Goal: Task Accomplishment & Management: Manage account settings

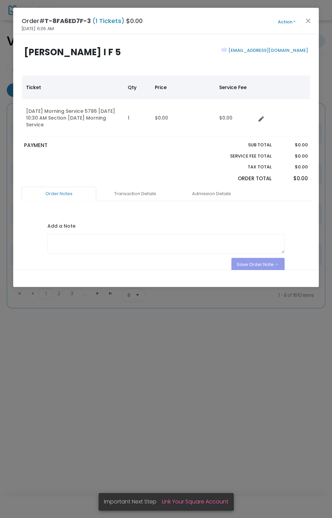
click at [285, 22] on button "Action" at bounding box center [286, 21] width 41 height 7
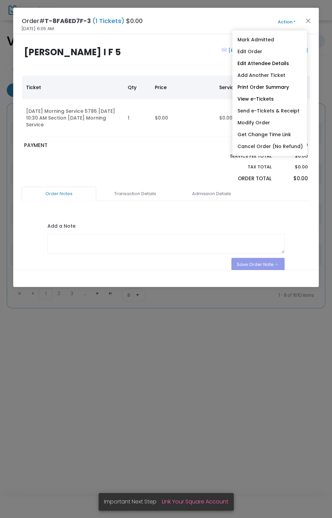
click at [295, 54] on link "Edit Order" at bounding box center [270, 52] width 75 height 12
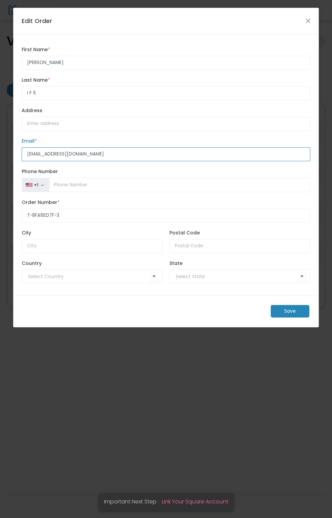
click at [80, 153] on input "jiggleglass1@gmail.com" at bounding box center [166, 154] width 289 height 14
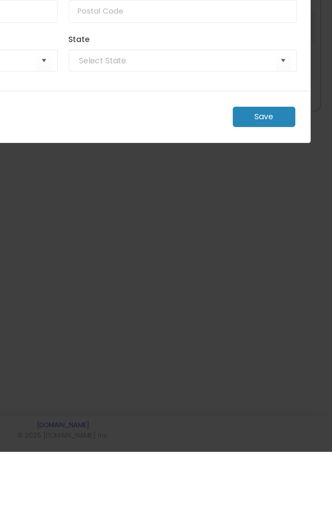
type input "jiggieglass1@gmail.com"
click at [298, 307] on m-button "Save" at bounding box center [290, 311] width 39 height 13
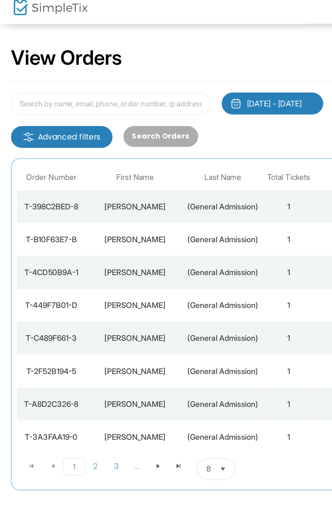
click at [100, 177] on div "Ronnie Weinstein" at bounding box center [84, 174] width 58 height 7
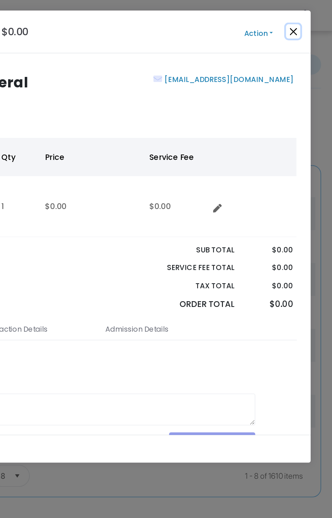
click at [306, 23] on button "Close" at bounding box center [308, 20] width 9 height 9
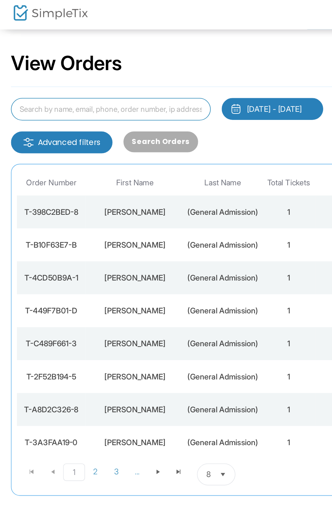
click at [89, 69] on input at bounding box center [68, 70] width 123 height 14
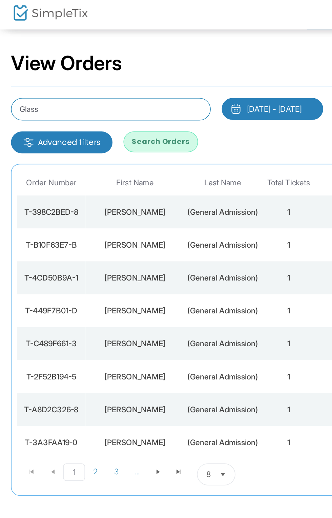
type input "Glass"
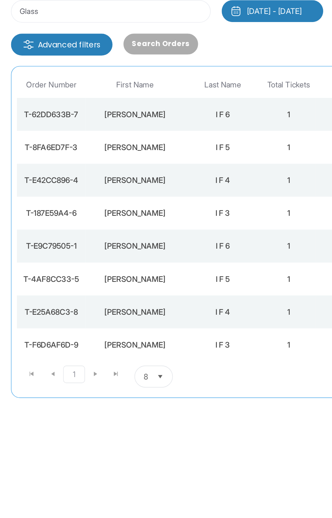
click at [118, 155] on div "I F 5" at bounding box center [138, 153] width 44 height 7
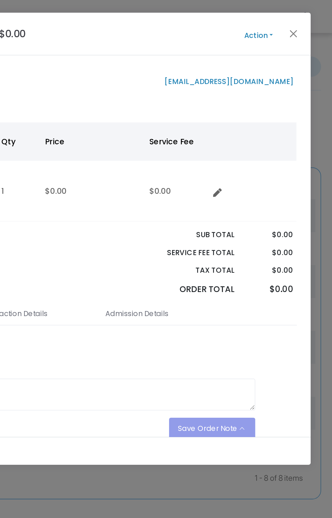
click at [283, 21] on button "Action" at bounding box center [286, 21] width 41 height 7
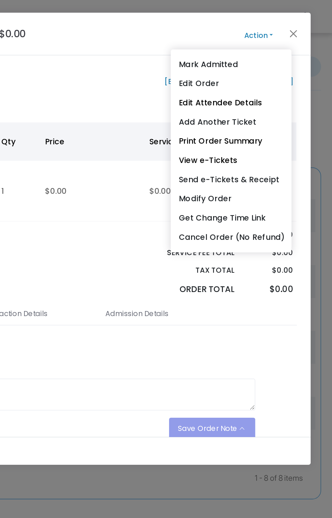
click at [294, 108] on link "Send e-Tickets & Receipt" at bounding box center [270, 111] width 75 height 12
type input "jiggieglass1@gmail.com"
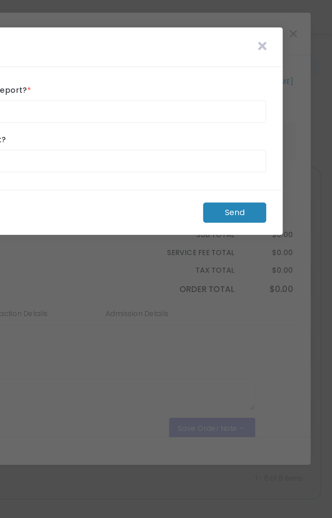
click at [275, 130] on m-button "Send" at bounding box center [272, 131] width 39 height 13
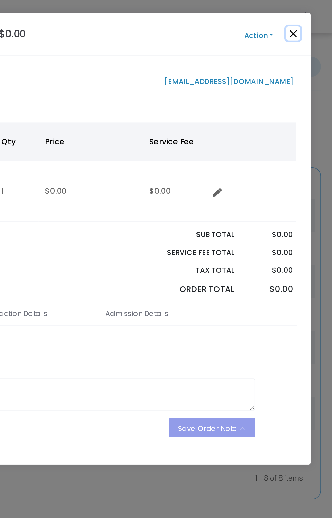
click at [308, 22] on button "Close" at bounding box center [308, 20] width 9 height 9
